Goal: Task Accomplishment & Management: Use online tool/utility

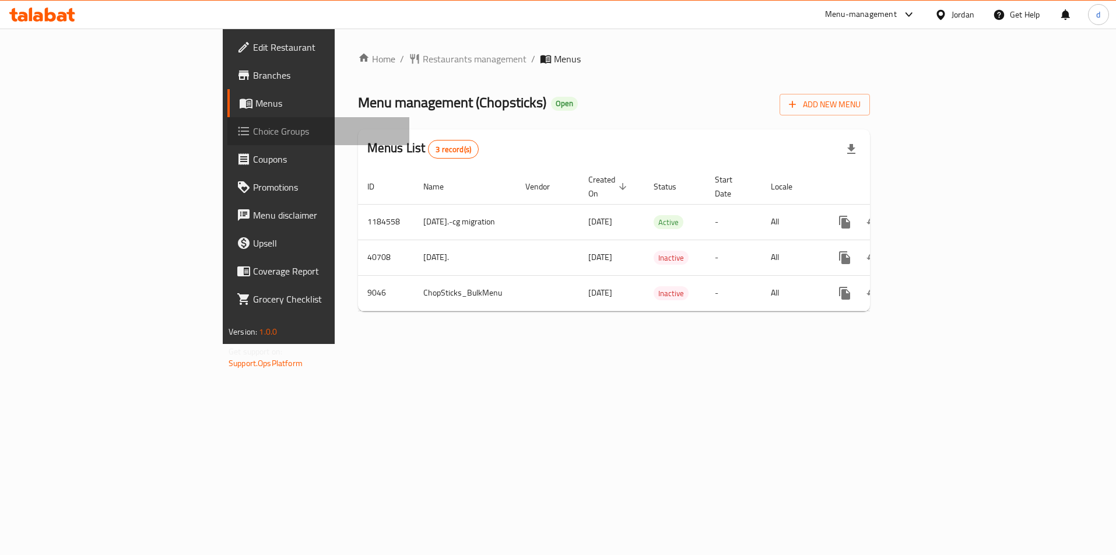
click at [253, 125] on span "Choice Groups" at bounding box center [326, 131] width 147 height 14
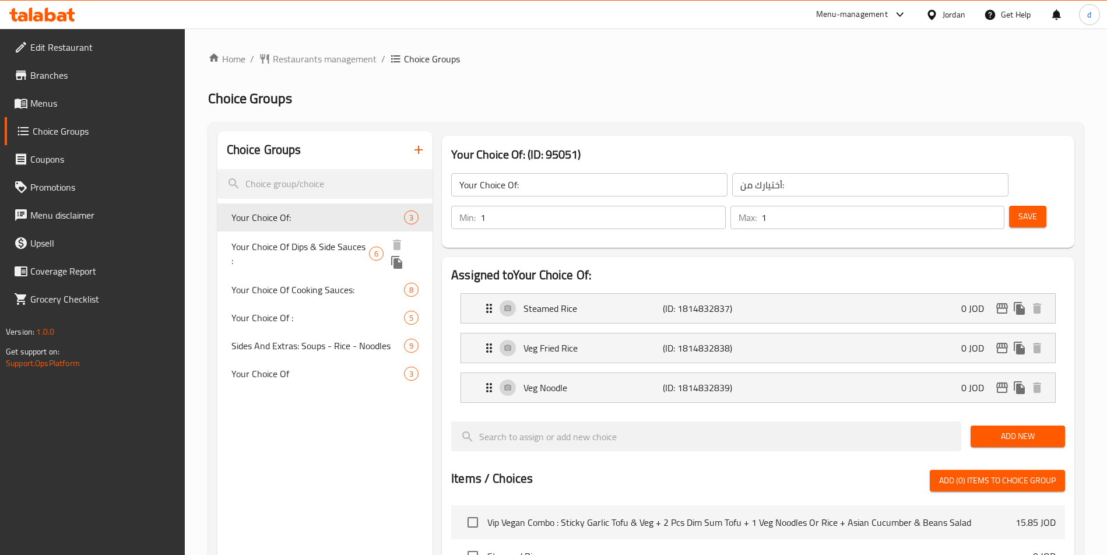
click at [318, 247] on span "Your Choice Of Dips & Side Sauces :" at bounding box center [301, 254] width 138 height 28
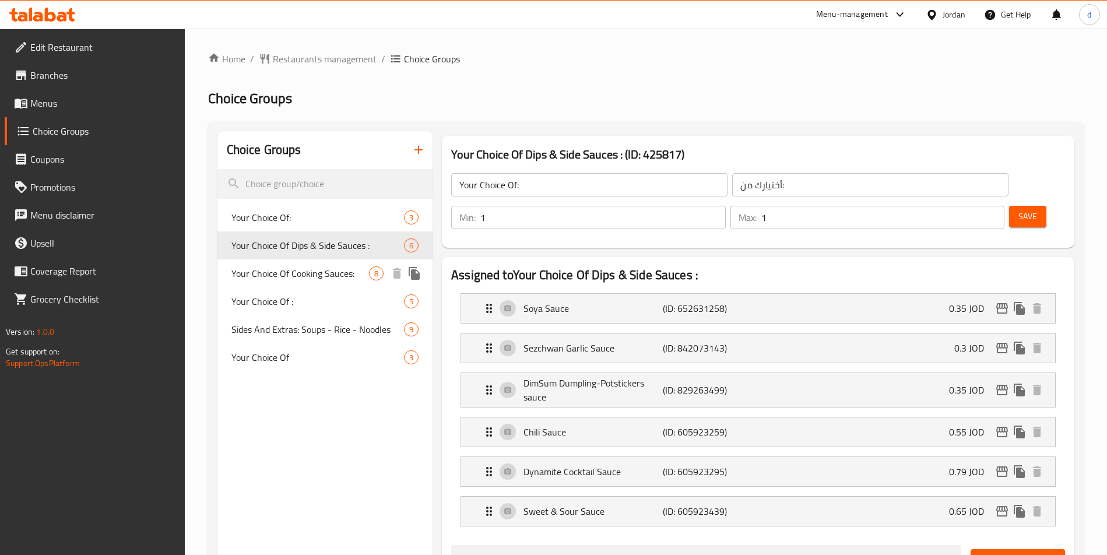
type input "Your Choice Of Dips & Side Sauces :"
type input "اختيارك من [DEMOGRAPHIC_DATA] والغموس:"
type input "0"
click at [799, 300] on div "Soya Sauce (ID: 652631258) 0.35 JOD" at bounding box center [761, 308] width 559 height 29
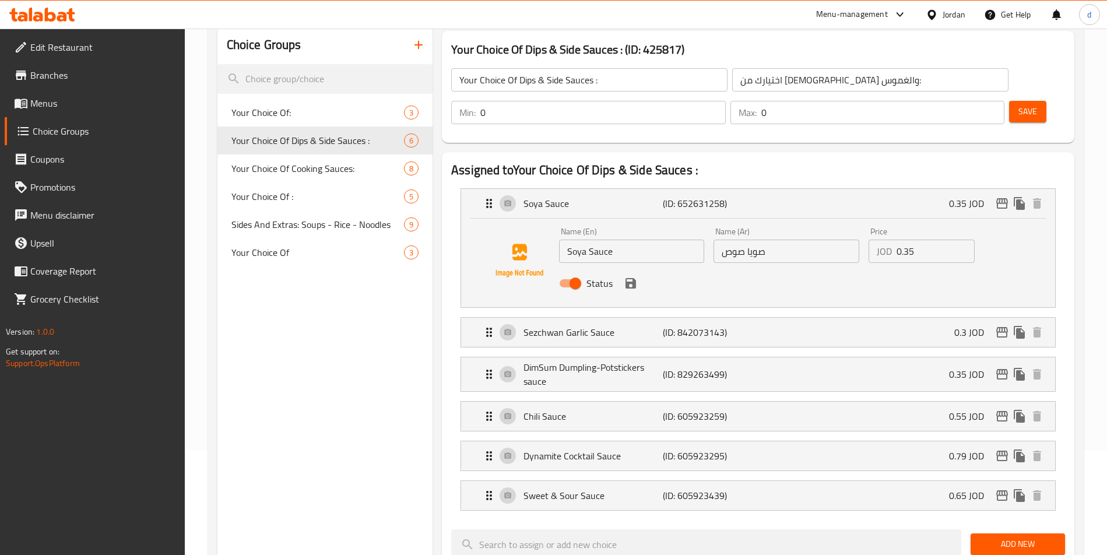
scroll to position [117, 0]
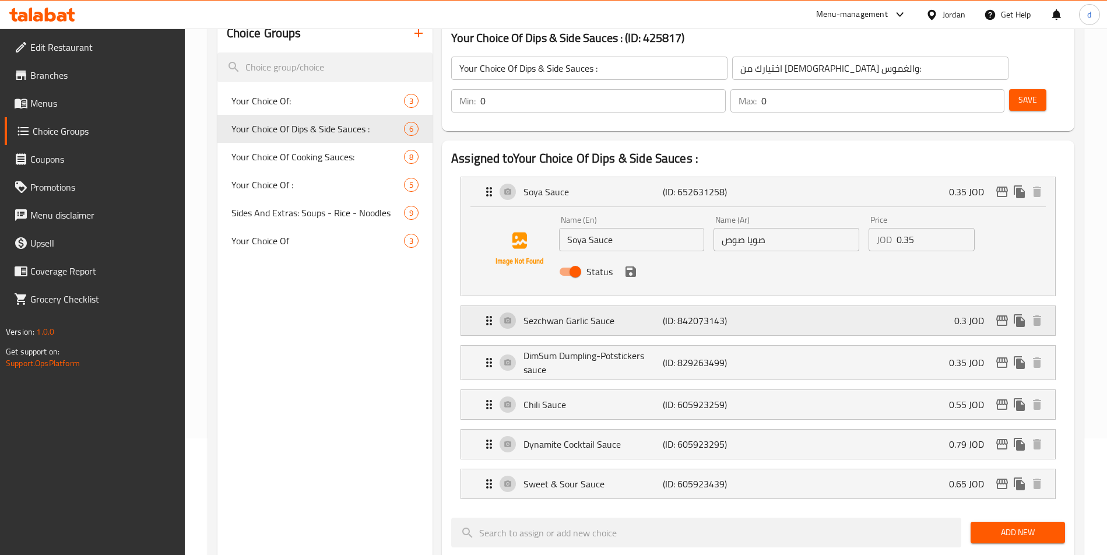
click at [758, 311] on div "Sezchwan Garlic Sauce (ID: 842073143) 0.3 JOD" at bounding box center [761, 320] width 559 height 29
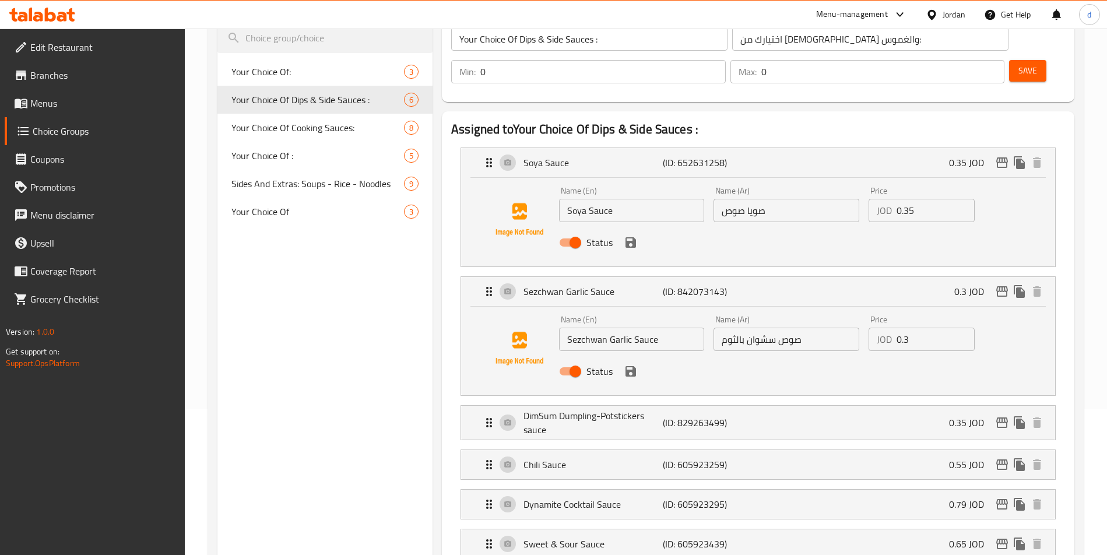
scroll to position [175, 0]
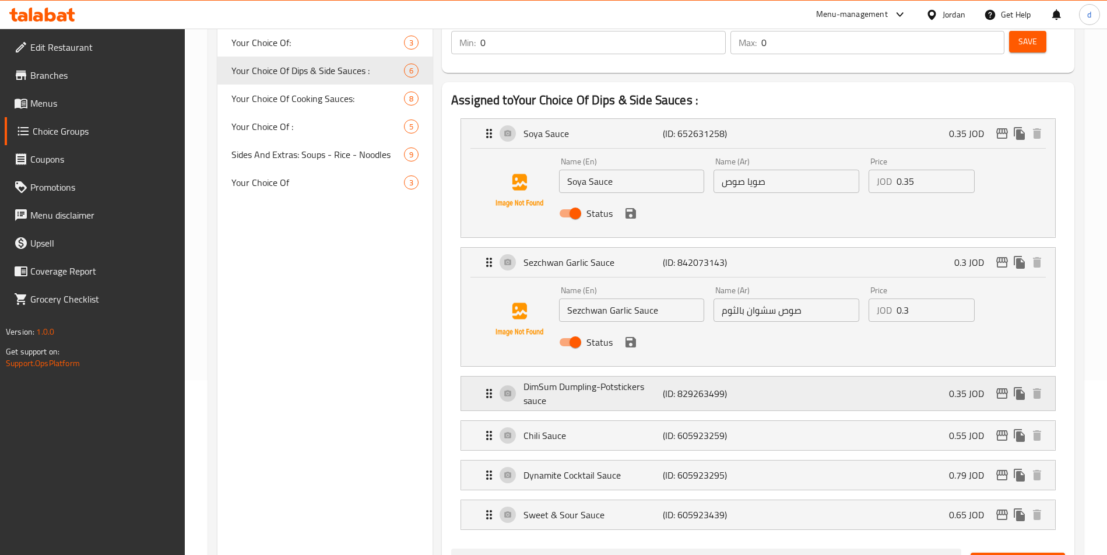
click at [662, 388] on p "DimSum Dumpling-Potstickers sauce" at bounding box center [593, 394] width 139 height 28
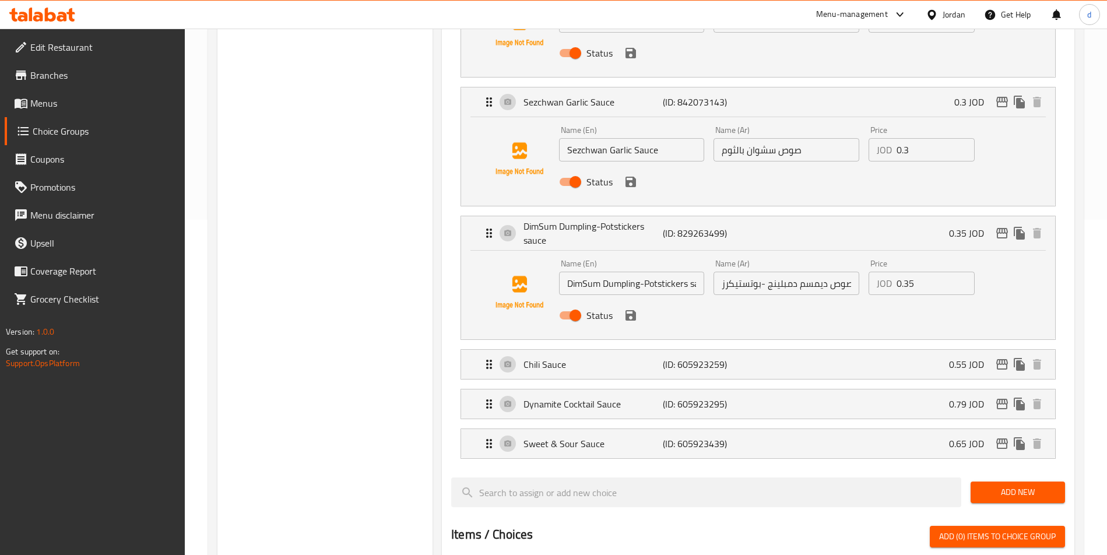
scroll to position [408, 0]
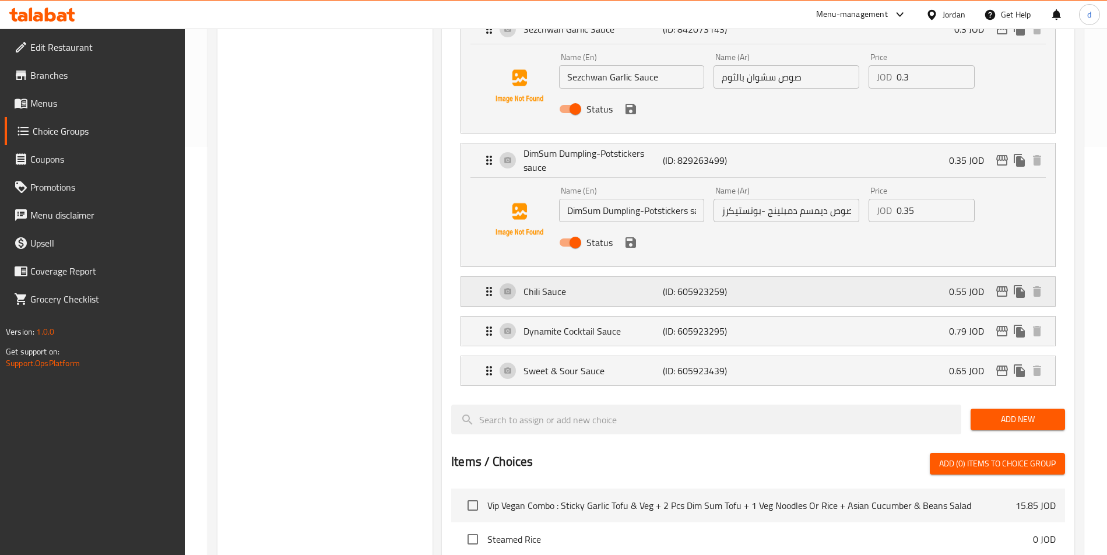
click at [692, 297] on p "(ID: 605923259)" at bounding box center [709, 292] width 93 height 14
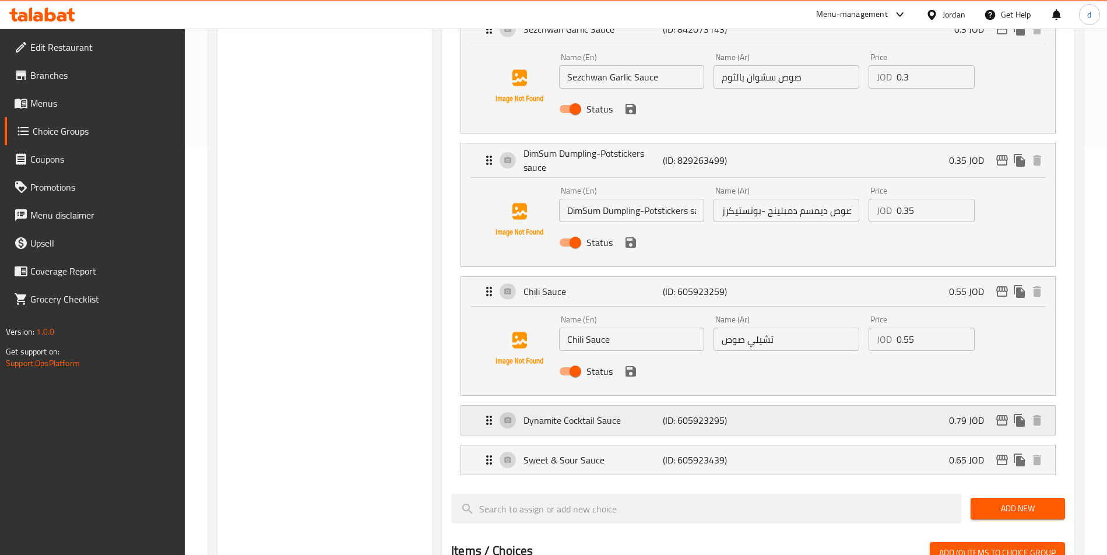
click at [692, 416] on p "(ID: 605923295)" at bounding box center [709, 420] width 93 height 14
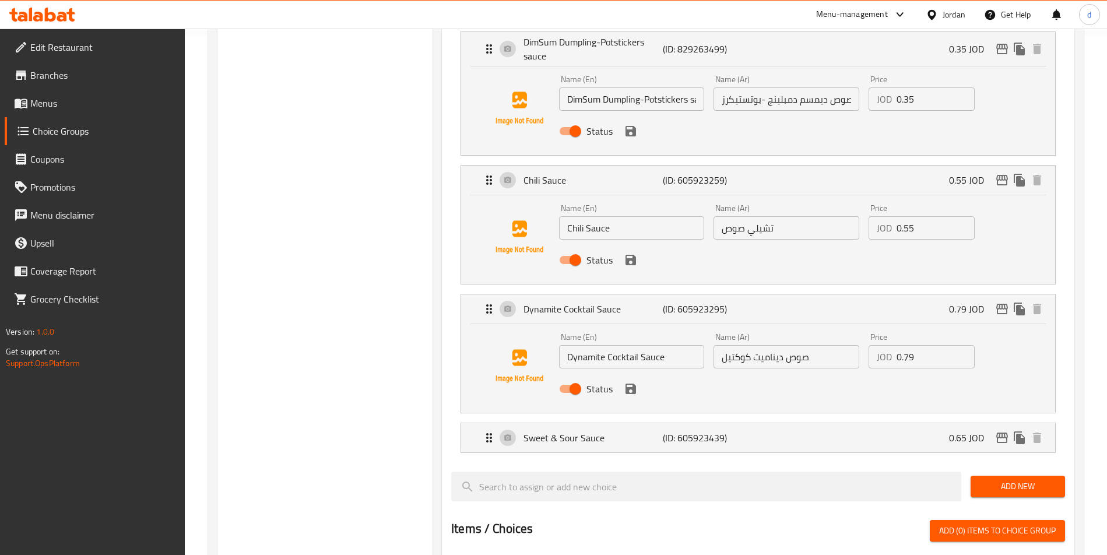
scroll to position [525, 0]
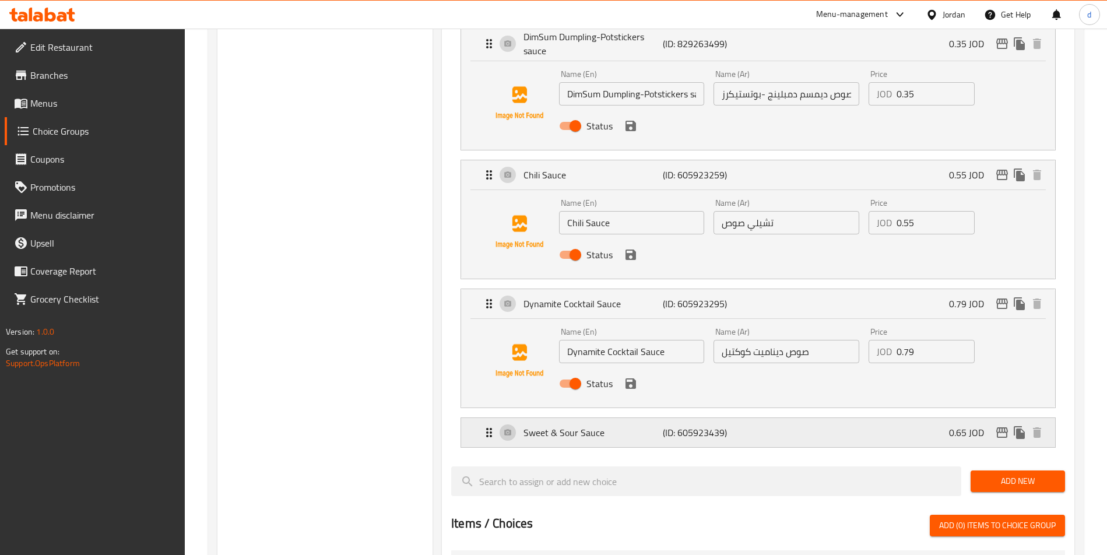
click at [618, 431] on p "Sweet & Sour Sauce" at bounding box center [593, 433] width 139 height 14
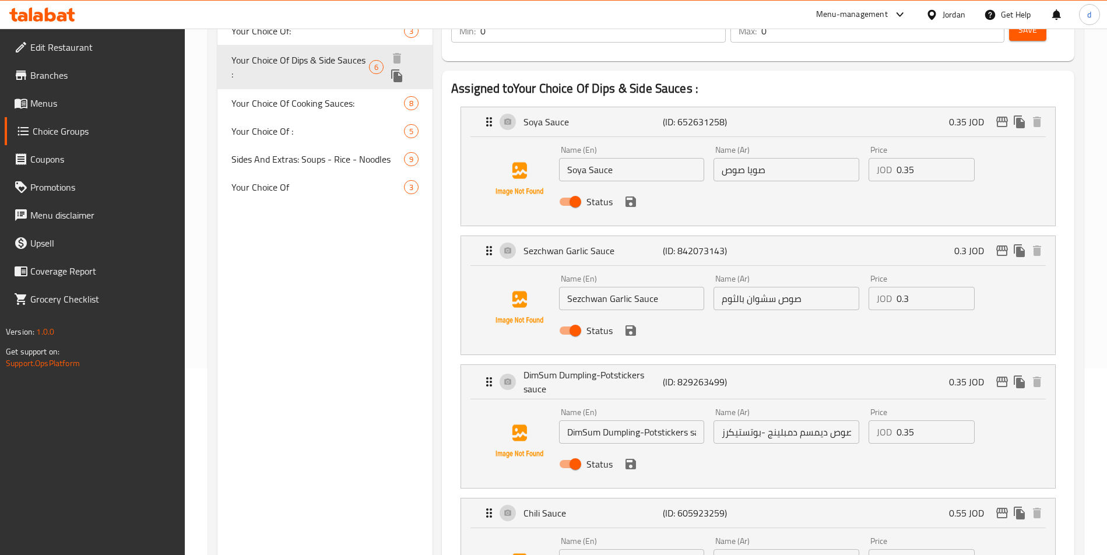
scroll to position [233, 0]
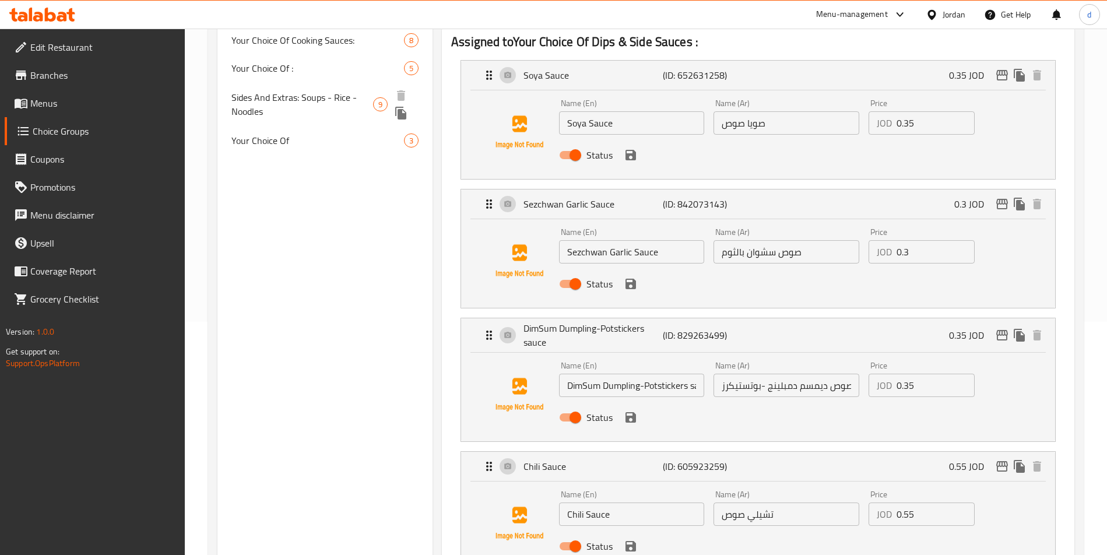
drag, startPoint x: 297, startPoint y: 103, endPoint x: 264, endPoint y: 155, distance: 62.0
click at [297, 103] on span "Sides And Extras: Soups - Rice - Noodles" at bounding box center [303, 104] width 142 height 28
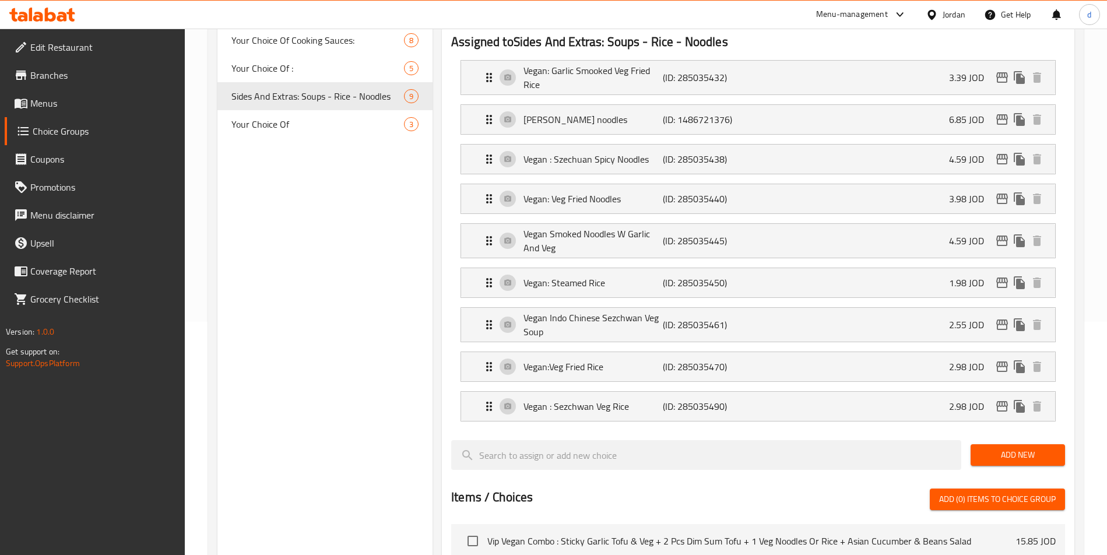
type input "Sides And Extras: Soups - Rice - Noodles"
type input "الجوانب والإضافات : شوربات - أرز - نودلز"
type input "5"
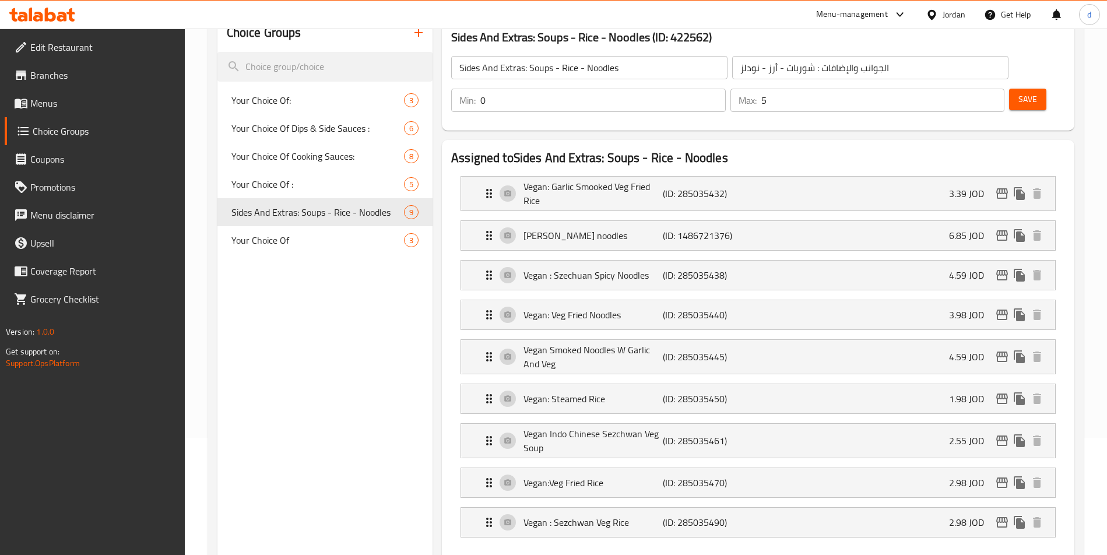
scroll to position [117, 0]
click at [758, 199] on div "Vegan: Garlic Smooked Veg Fried Rice (ID: 285035432) 3.39 JOD" at bounding box center [761, 194] width 559 height 34
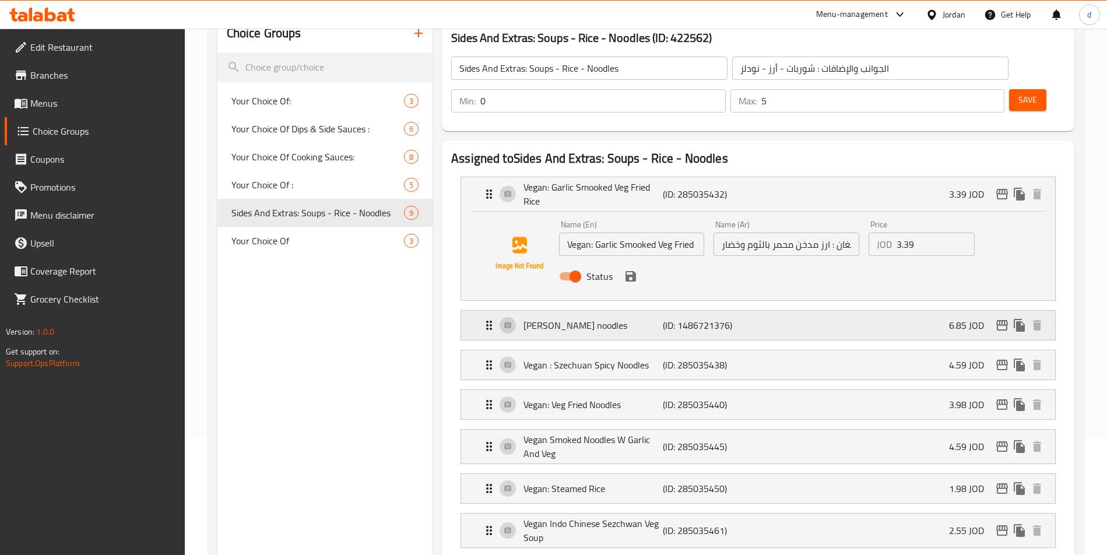
click at [683, 323] on p "(ID: 1486721376)" at bounding box center [709, 325] width 93 height 14
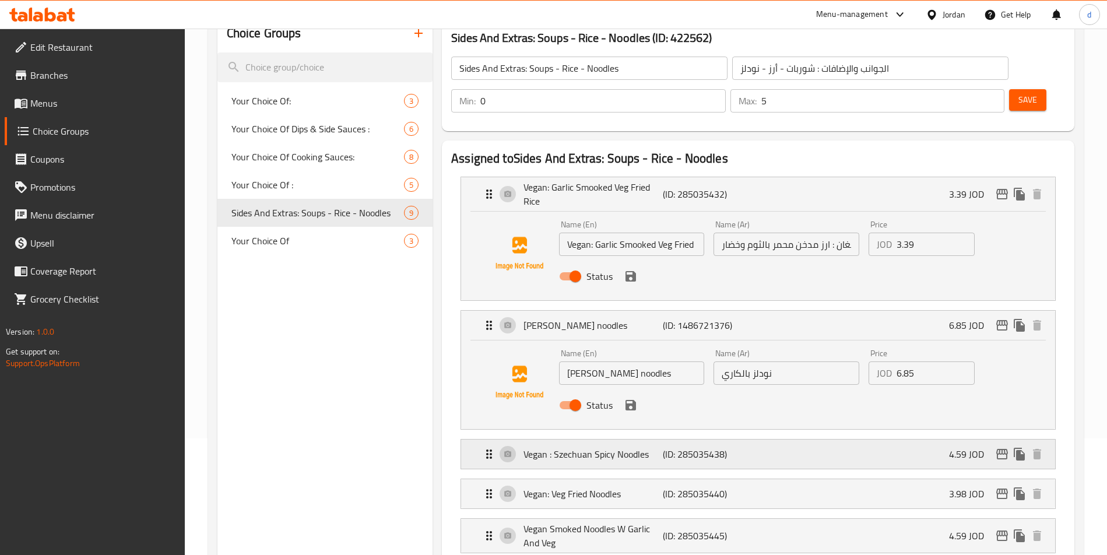
click at [718, 443] on div "Vegan : Szechuan Spicy Noodles (ID: 285035438) 4.59 JOD" at bounding box center [761, 454] width 559 height 29
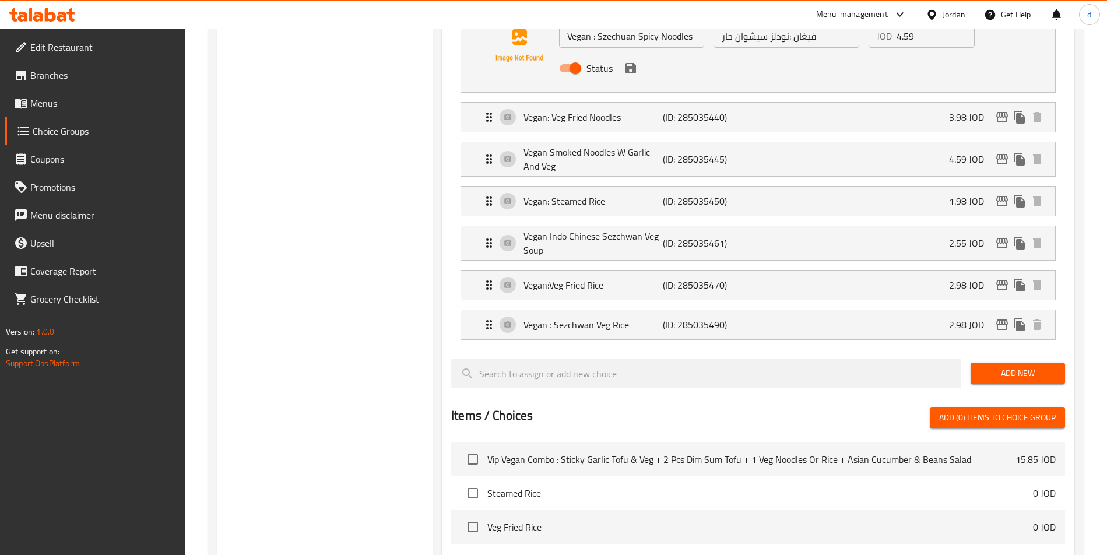
scroll to position [583, 0]
click at [760, 115] on div "Vegan: Veg Fried Noodles (ID: 285035440) 3.98 JOD" at bounding box center [761, 116] width 559 height 29
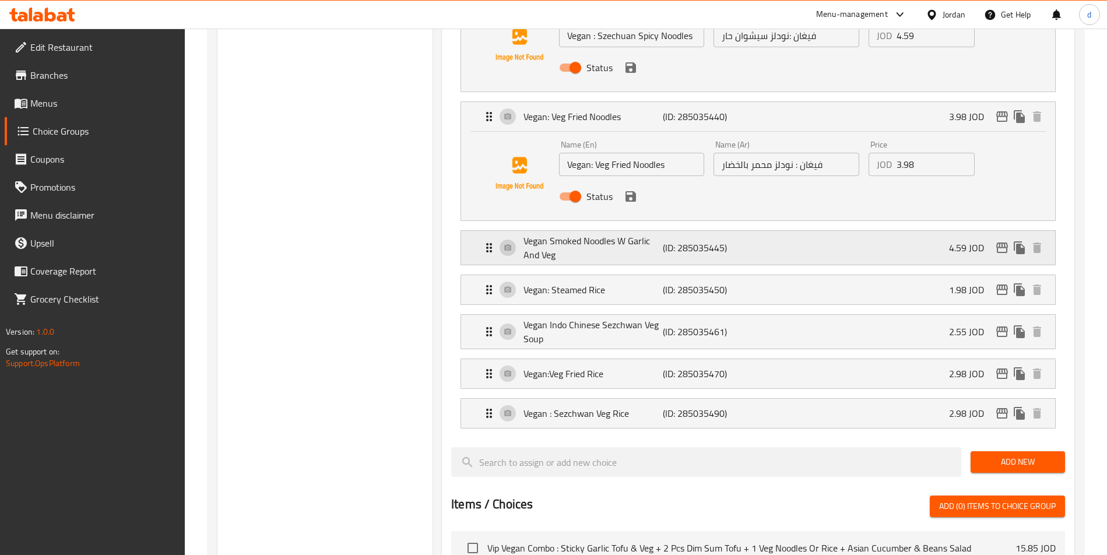
click at [739, 247] on p "(ID: 285035445)" at bounding box center [709, 248] width 93 height 14
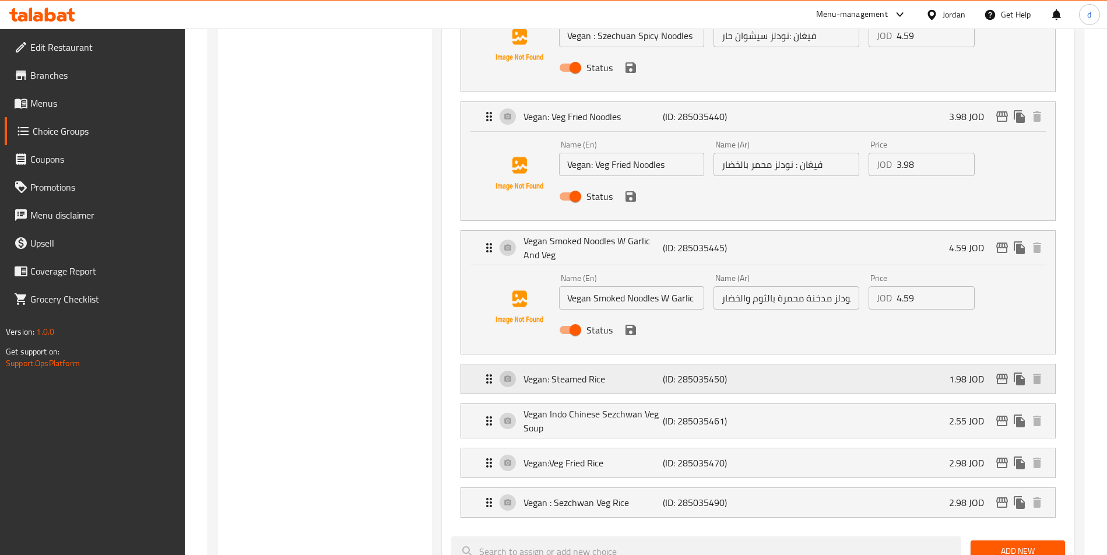
drag, startPoint x: 725, startPoint y: 382, endPoint x: 609, endPoint y: 396, distance: 116.9
click at [725, 382] on p "(ID: 285035450)" at bounding box center [709, 379] width 93 height 14
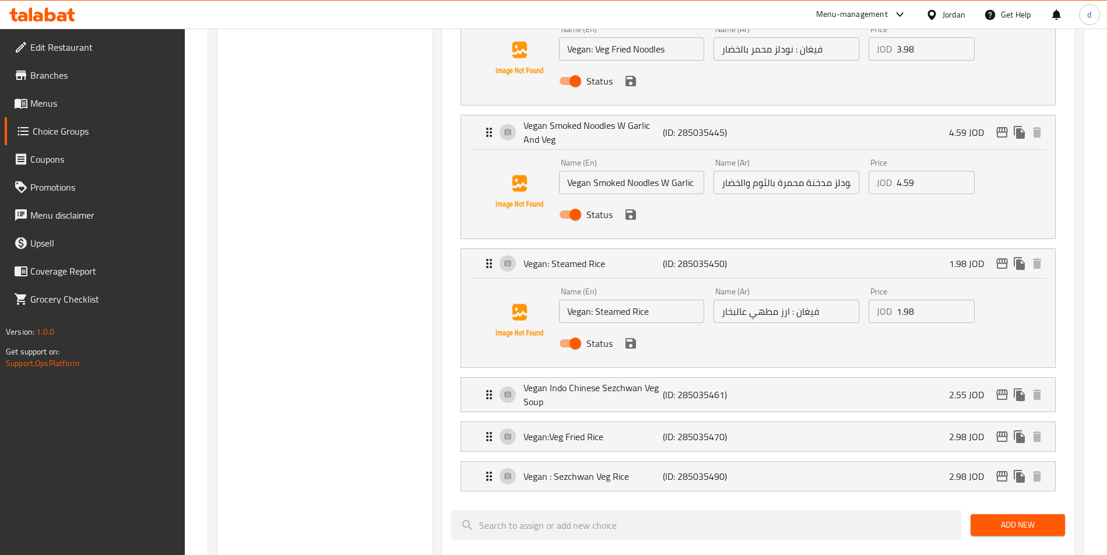
scroll to position [933, 0]
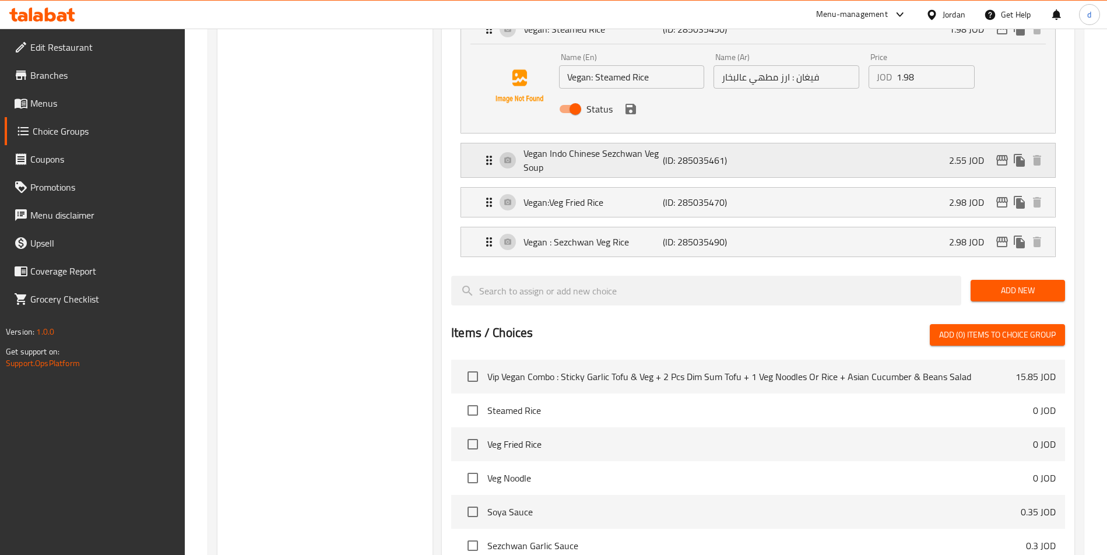
click at [709, 166] on p "(ID: 285035461)" at bounding box center [709, 160] width 93 height 14
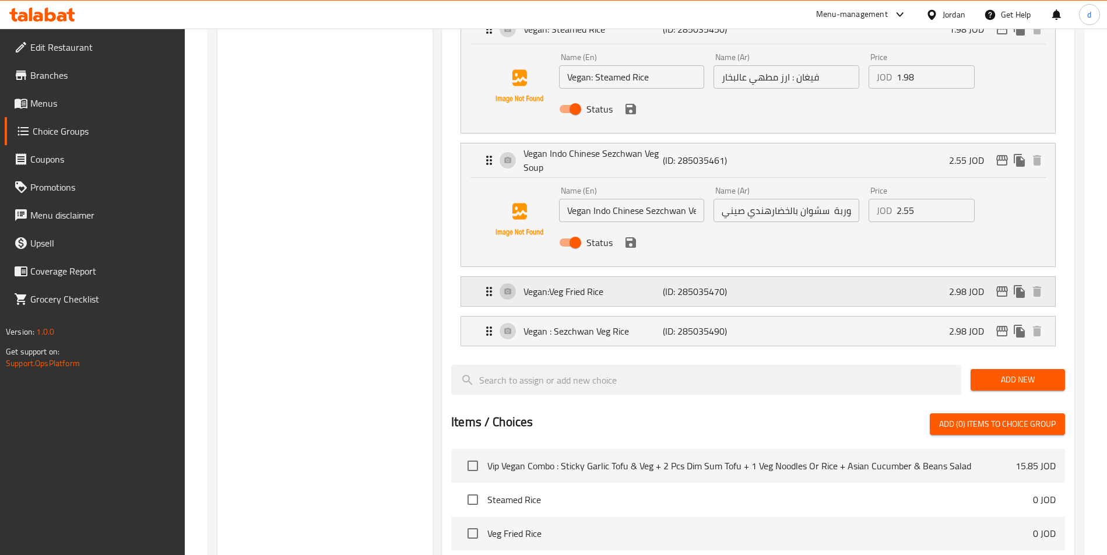
click at [703, 293] on p "(ID: 285035470)" at bounding box center [709, 292] width 93 height 14
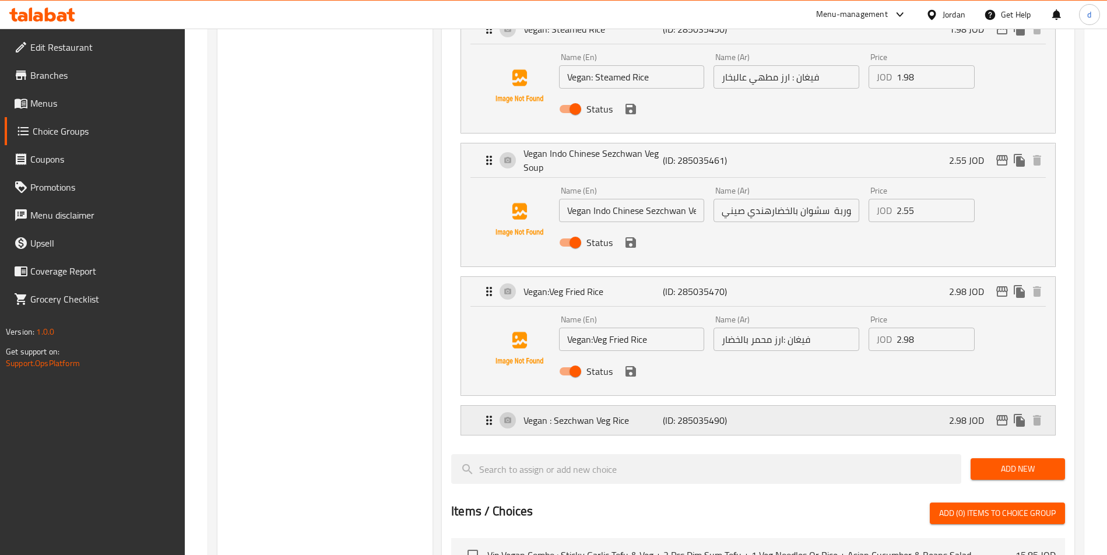
click at [677, 420] on p "(ID: 285035490)" at bounding box center [709, 420] width 93 height 14
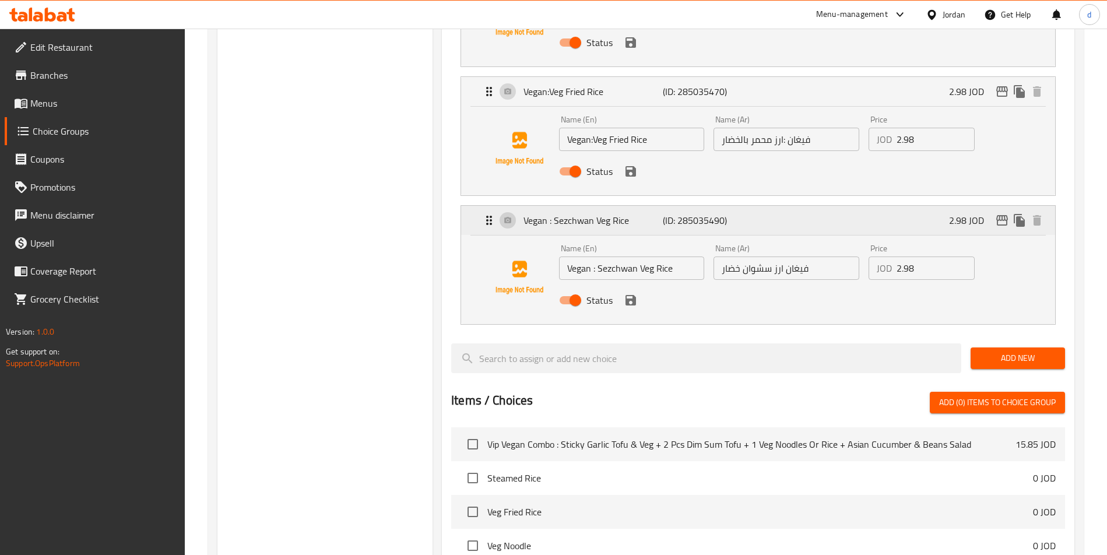
scroll to position [1112, 0]
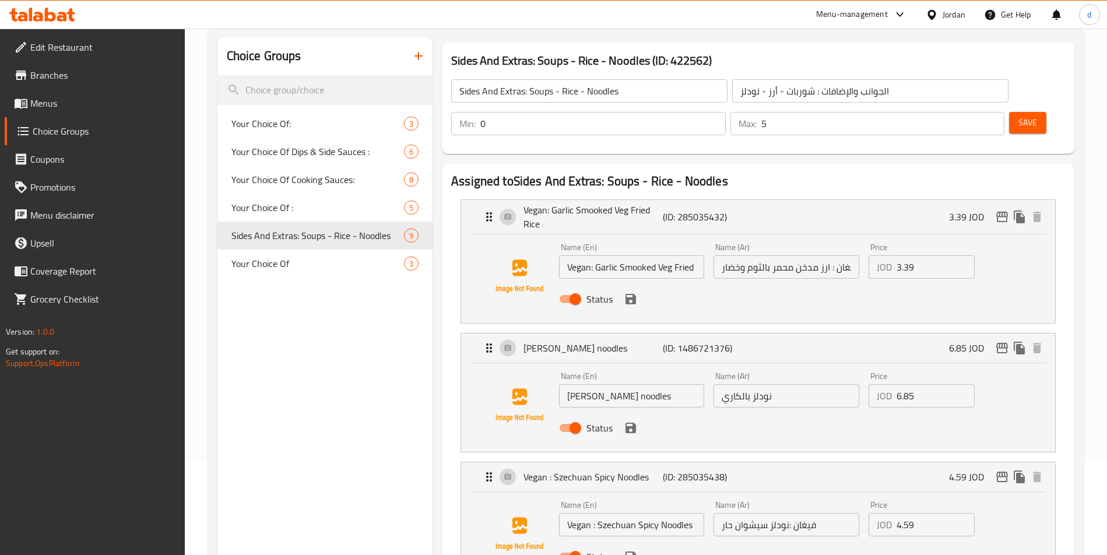
scroll to position [0, 0]
